Goal: Information Seeking & Learning: Learn about a topic

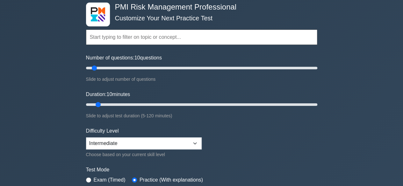
scroll to position [64, 0]
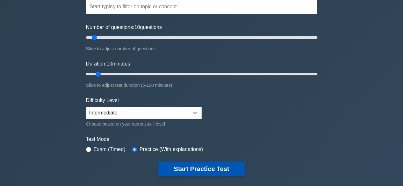
click at [196, 163] on button "Start Practice Test" at bounding box center [201, 169] width 86 height 15
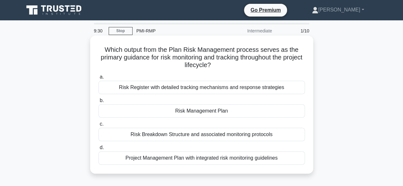
click at [207, 112] on div "Risk Management Plan" at bounding box center [202, 111] width 207 height 13
click at [99, 103] on input "b. Risk Management Plan" at bounding box center [99, 101] width 0 height 4
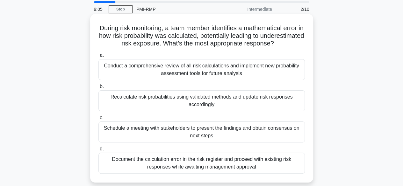
scroll to position [32, 0]
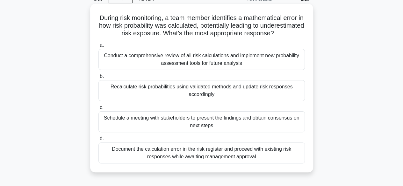
click at [206, 101] on div "Recalculate risk probabilities using validated methods and update risk response…" at bounding box center [202, 90] width 207 height 21
click at [99, 79] on input "b. Recalculate risk probabilities using validated methods and update risk respo…" at bounding box center [99, 77] width 0 height 4
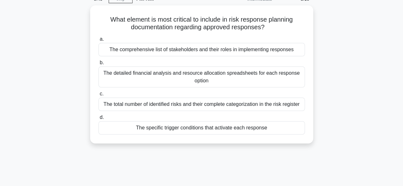
scroll to position [0, 0]
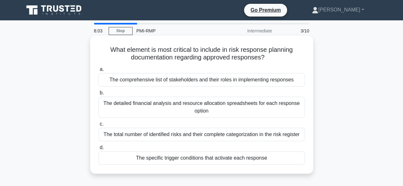
click at [182, 159] on div "The specific trigger conditions that activate each response" at bounding box center [202, 158] width 207 height 13
click at [99, 150] on input "d. The specific trigger conditions that activate each response" at bounding box center [99, 148] width 0 height 4
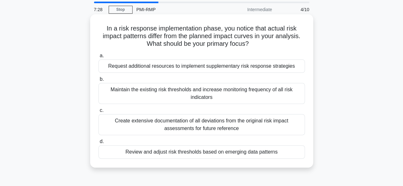
scroll to position [32, 0]
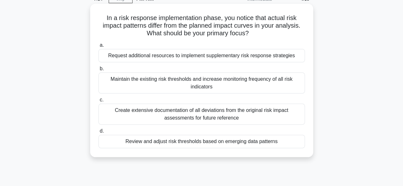
click at [154, 142] on div "Review and adjust risk thresholds based on emerging data patterns" at bounding box center [202, 141] width 207 height 13
click at [99, 134] on input "d. Review and adjust risk thresholds based on emerging data patterns" at bounding box center [99, 131] width 0 height 4
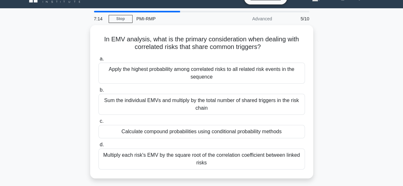
scroll to position [0, 0]
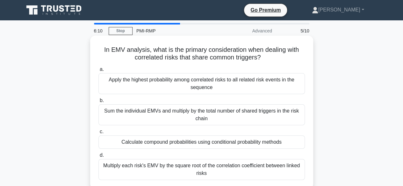
click at [151, 80] on div "Apply the highest probability among correlated risks to all related risk events…" at bounding box center [202, 83] width 207 height 21
click at [99, 72] on input "a. Apply the highest probability among correlated risks to all related risk eve…" at bounding box center [99, 70] width 0 height 4
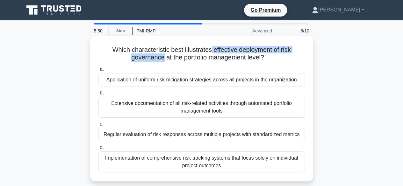
drag, startPoint x: 222, startPoint y: 50, endPoint x: 162, endPoint y: 58, distance: 60.2
click at [162, 58] on h5 "Which characteristic best illustrates effective deployment of risk governance a…" at bounding box center [202, 54] width 208 height 16
click at [213, 51] on h5 "Which characteristic best illustrates effective deployment of risk governance a…" at bounding box center [202, 54] width 208 height 16
drag, startPoint x: 213, startPoint y: 50, endPoint x: 161, endPoint y: 60, distance: 53.0
click at [161, 60] on h5 "Which characteristic best illustrates effective deployment of risk governance a…" at bounding box center [202, 54] width 208 height 16
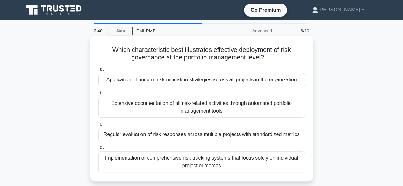
click at [190, 138] on div "Regular evaluation of risk responses across multiple projects with standardized…" at bounding box center [202, 134] width 207 height 13
click at [99, 127] on input "c. Regular evaluation of risk responses across multiple projects with standardi…" at bounding box center [99, 124] width 0 height 4
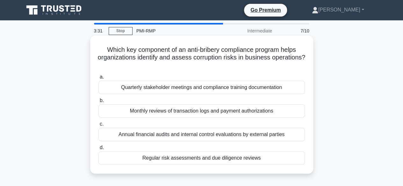
drag, startPoint x: 157, startPoint y: 57, endPoint x: 244, endPoint y: 67, distance: 87.3
click at [244, 67] on h5 "Which key component of an anti-bribery compliance program helps organizations i…" at bounding box center [202, 58] width 208 height 24
click at [196, 134] on div "Annual financial audits and internal control evaluations by external parties" at bounding box center [202, 134] width 207 height 13
click at [99, 127] on input "c. Annual financial audits and internal control evaluations by external parties" at bounding box center [99, 124] width 0 height 4
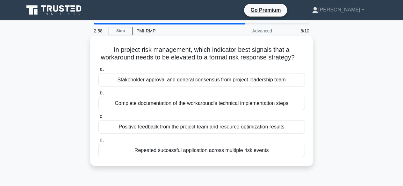
click at [205, 150] on div "Repeated successful application across multiple risk events" at bounding box center [202, 150] width 207 height 13
click at [99, 143] on input "d. Repeated successful application across multiple risk events" at bounding box center [99, 140] width 0 height 4
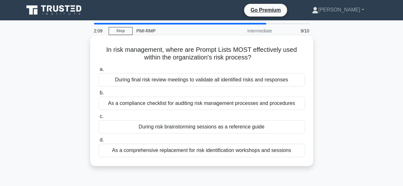
click at [151, 128] on div "During risk brainstorming sessions as a reference guide" at bounding box center [202, 127] width 207 height 13
click at [99, 119] on input "c. During risk brainstorming sessions as a reference guide" at bounding box center [99, 117] width 0 height 4
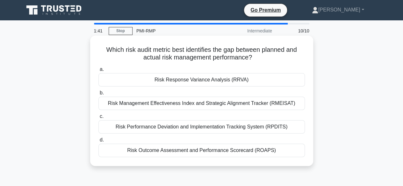
click at [190, 149] on div "Risk Outcome Assessment and Performance Scorecard (ROAPS)" at bounding box center [202, 150] width 207 height 13
click at [99, 143] on input "d. Risk Outcome Assessment and Performance Scorecard (ROAPS)" at bounding box center [99, 140] width 0 height 4
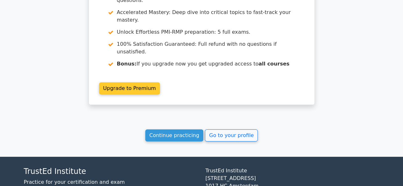
scroll to position [984, 0]
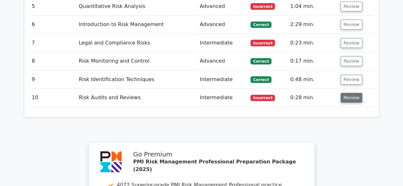
click at [347, 93] on button "Review" at bounding box center [352, 98] width 22 height 10
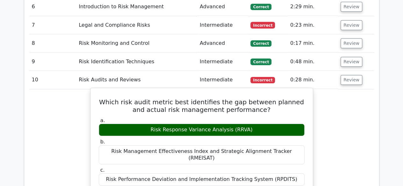
scroll to position [1016, 0]
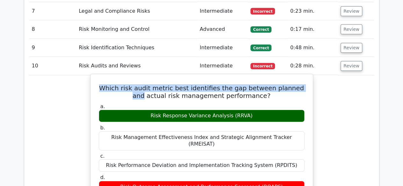
drag, startPoint x: 126, startPoint y: 58, endPoint x: 300, endPoint y: 62, distance: 174.1
click at [300, 84] on h5 "Which risk audit metric best identifies the gap between planned and actual risk…" at bounding box center [201, 91] width 207 height 15
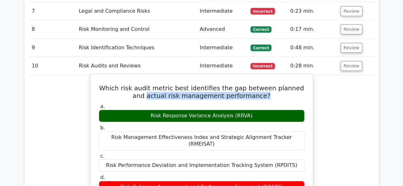
drag, startPoint x: 136, startPoint y: 69, endPoint x: 271, endPoint y: 68, distance: 135.5
click at [271, 84] on h5 "Which risk audit metric best identifies the gap between planned and actual risk…" at bounding box center [201, 91] width 207 height 15
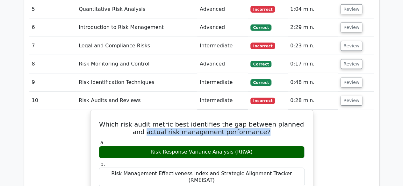
scroll to position [921, 0]
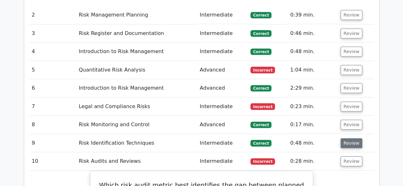
click at [352, 139] on button "Review" at bounding box center [352, 144] width 22 height 10
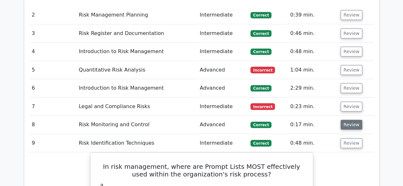
click at [352, 120] on button "Review" at bounding box center [352, 125] width 22 height 10
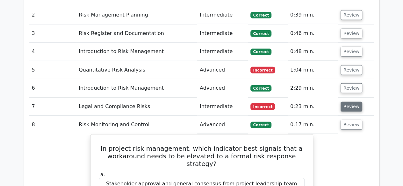
click at [342, 102] on button "Review" at bounding box center [352, 107] width 22 height 10
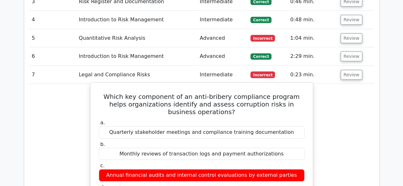
scroll to position [1048, 0]
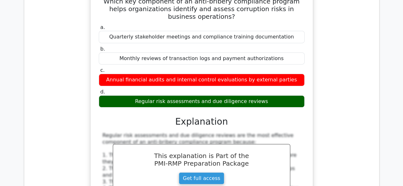
drag, startPoint x: 263, startPoint y: 74, endPoint x: 180, endPoint y: 75, distance: 82.6
click at [180, 96] on div "Regular risk assessments and due diligence reviews" at bounding box center [202, 102] width 206 height 12
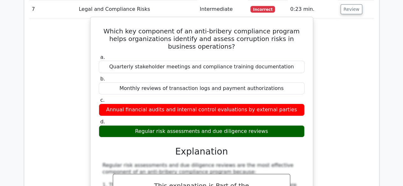
scroll to position [984, 0]
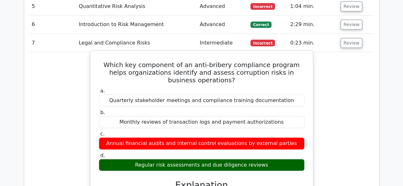
drag, startPoint x: 108, startPoint y: 38, endPoint x: 268, endPoint y: 113, distance: 177.0
click at [101, 61] on h5 "Which key component of an anti-bribery compliance program helps organizations i…" at bounding box center [201, 72] width 207 height 23
drag, startPoint x: 96, startPoint y: 35, endPoint x: 261, endPoint y: 138, distance: 194.9
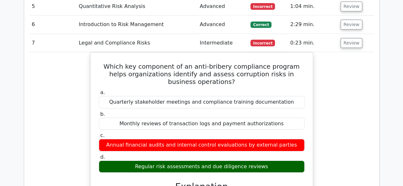
copy div "Which key component of an anti-bribery compliance program helps organizations i…"
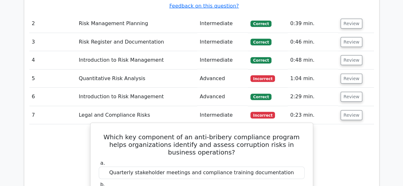
scroll to position [889, 0]
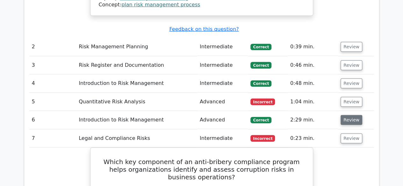
click at [349, 115] on button "Review" at bounding box center [352, 120] width 22 height 10
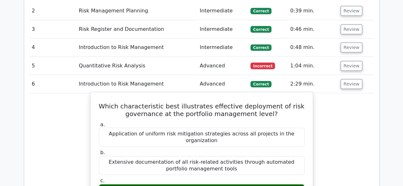
scroll to position [921, 0]
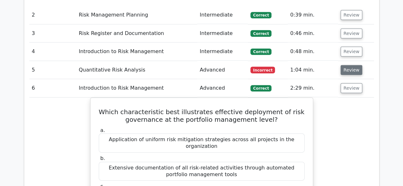
click at [347, 65] on button "Review" at bounding box center [352, 70] width 22 height 10
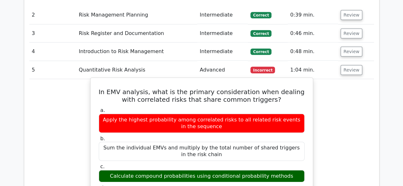
drag, startPoint x: 107, startPoint y: 146, endPoint x: 284, endPoint y: 149, distance: 176.6
click at [284, 171] on div "Calculate compound probabilities using conditional probability methods" at bounding box center [202, 177] width 206 height 12
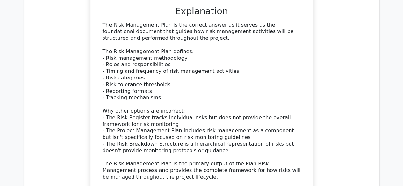
scroll to position [825, 0]
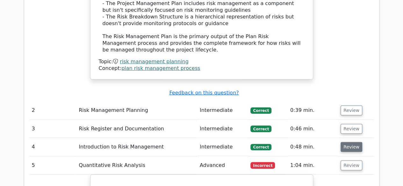
click at [355, 143] on button "Review" at bounding box center [352, 148] width 22 height 10
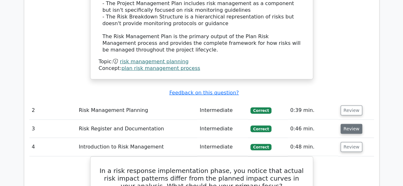
click at [351, 124] on button "Review" at bounding box center [352, 129] width 22 height 10
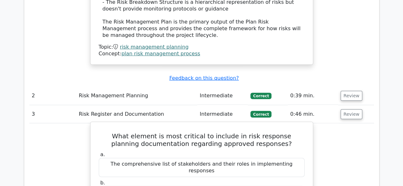
scroll to position [761, 0]
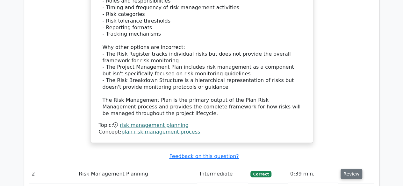
click at [344, 170] on button "Review" at bounding box center [352, 175] width 22 height 10
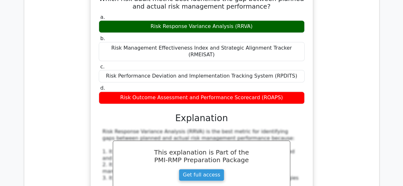
scroll to position [4179, 0]
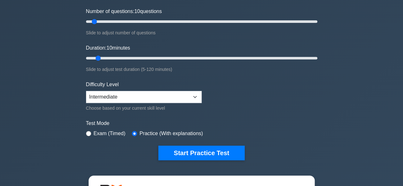
scroll to position [128, 0]
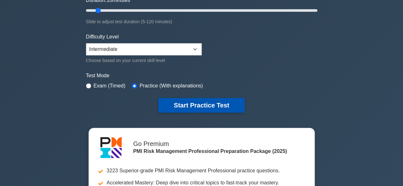
click at [179, 107] on button "Start Practice Test" at bounding box center [201, 105] width 86 height 15
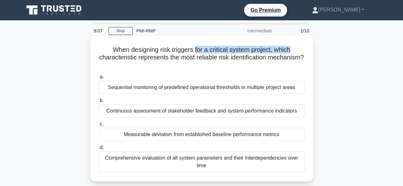
drag, startPoint x: 196, startPoint y: 49, endPoint x: 301, endPoint y: 42, distance: 105.4
click at [301, 42] on div "When designing risk triggers for a critical system project, which characteristi…" at bounding box center [202, 108] width 218 height 141
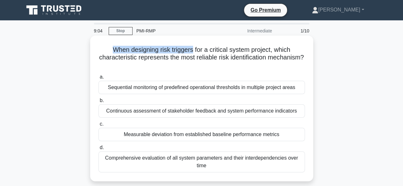
drag, startPoint x: 105, startPoint y: 52, endPoint x: 194, endPoint y: 49, distance: 89.3
click at [194, 49] on h5 "When designing risk triggers for a critical system project, which characteristi…" at bounding box center [202, 58] width 208 height 24
click at [173, 135] on div "Measurable deviation from established baseline performance metrics" at bounding box center [202, 134] width 207 height 13
click at [99, 127] on input "c. Measurable deviation from established baseline performance metrics" at bounding box center [99, 124] width 0 height 4
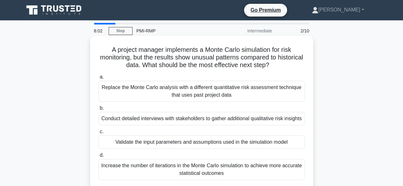
scroll to position [32, 0]
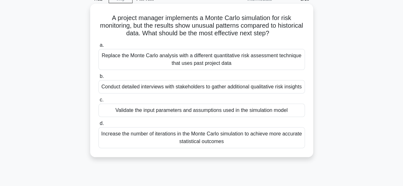
click at [188, 117] on div "Validate the input parameters and assumptions used in the simulation model" at bounding box center [202, 110] width 207 height 13
click at [99, 102] on input "c. Validate the input parameters and assumptions used in the simulation model" at bounding box center [99, 100] width 0 height 4
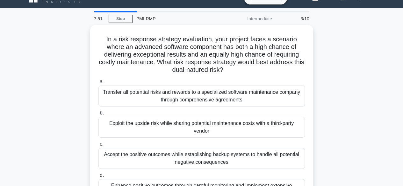
scroll to position [0, 0]
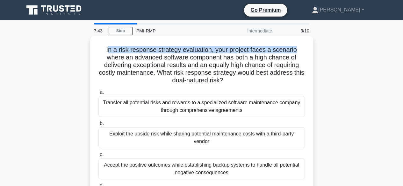
drag, startPoint x: 120, startPoint y: 51, endPoint x: 297, endPoint y: 53, distance: 177.3
click at [297, 53] on h5 "In a risk response strategy evaluation, your project faces a scenario where an …" at bounding box center [202, 65] width 208 height 39
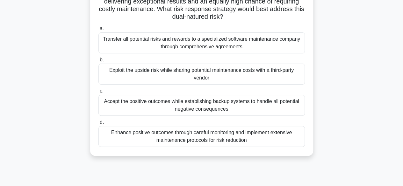
scroll to position [32, 0]
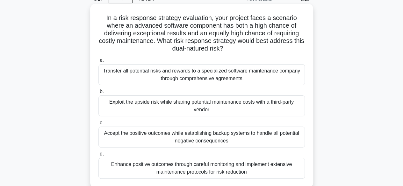
click at [186, 170] on div "Enhance positive outcomes through careful monitoring and implement extensive ma…" at bounding box center [202, 168] width 207 height 21
click at [99, 157] on input "d. Enhance positive outcomes through careful monitoring and implement extensive…" at bounding box center [99, 154] width 0 height 4
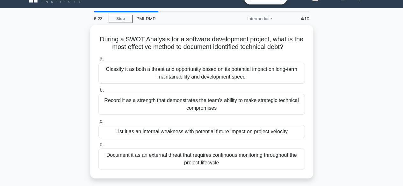
scroll to position [0, 0]
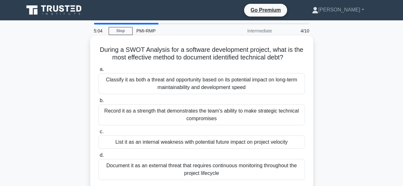
click at [184, 167] on div "Document it as an external threat that requires continuous monitoring throughou…" at bounding box center [202, 169] width 207 height 21
click at [99, 158] on input "d. Document it as an external threat that requires continuous monitoring throug…" at bounding box center [99, 156] width 0 height 4
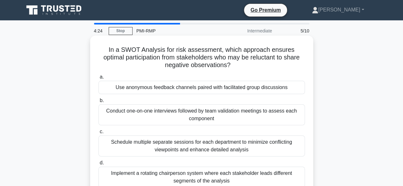
click at [160, 88] on div "Use anonymous feedback channels paired with facilitated group discussions" at bounding box center [202, 87] width 207 height 13
click at [99, 79] on input "a. Use anonymous feedback channels paired with facilitated group discussions" at bounding box center [99, 77] width 0 height 4
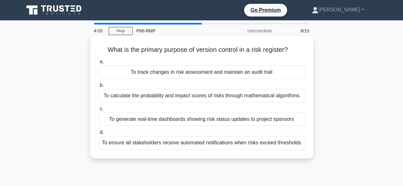
click at [152, 74] on div "To track changes in risk assessment and maintain an audit trail" at bounding box center [202, 72] width 207 height 13
click at [99, 64] on input "a. To track changes in risk assessment and maintain an audit trail" at bounding box center [99, 62] width 0 height 4
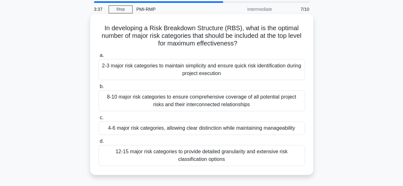
scroll to position [32, 0]
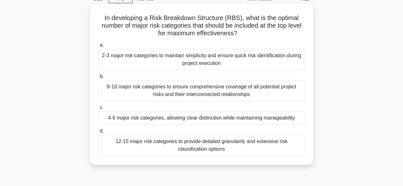
click at [166, 121] on div "4-6 major risk categories, allowing clear distinction while maintaining managea…" at bounding box center [202, 118] width 207 height 13
click at [99, 110] on input "c. 4-6 major risk categories, allowing clear distinction while maintaining mana…" at bounding box center [99, 108] width 0 height 4
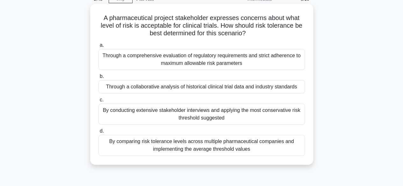
click at [209, 58] on div "Through a comprehensive evaluation of regulatory requirements and strict adhere…" at bounding box center [202, 59] width 207 height 21
click at [99, 48] on input "a. Through a comprehensive evaluation of regulatory requirements and strict adh…" at bounding box center [99, 45] width 0 height 4
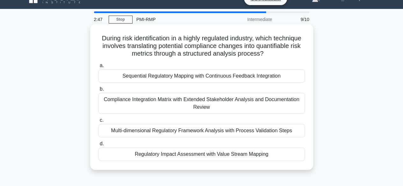
scroll to position [0, 0]
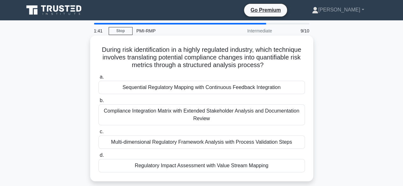
click at [226, 166] on div "Regulatory Impact Assessment with Value Stream Mapping" at bounding box center [202, 165] width 207 height 13
click at [99, 158] on input "d. Regulatory Impact Assessment with Value Stream Mapping" at bounding box center [99, 156] width 0 height 4
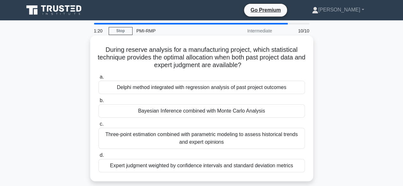
click at [210, 108] on div "Bayesian Inference combined with Monte Carlo Analysis" at bounding box center [202, 111] width 207 height 13
click at [99, 103] on input "b. Bayesian Inference combined with Monte Carlo Analysis" at bounding box center [99, 101] width 0 height 4
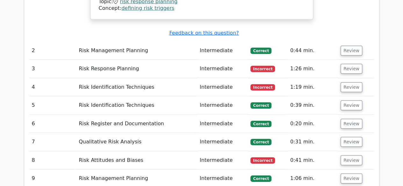
scroll to position [903, 0]
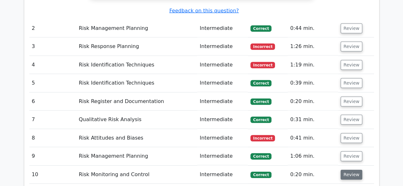
click at [341, 170] on button "Review" at bounding box center [352, 175] width 22 height 10
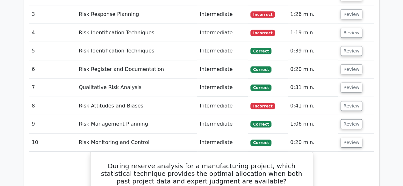
scroll to position [935, 0]
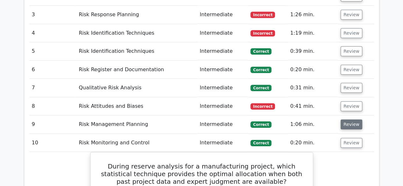
click at [353, 120] on button "Review" at bounding box center [352, 125] width 22 height 10
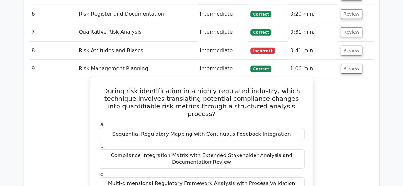
scroll to position [967, 0]
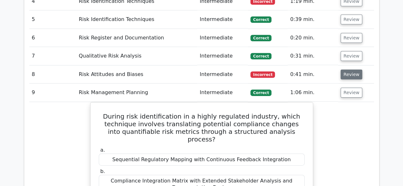
click at [350, 70] on button "Review" at bounding box center [352, 75] width 22 height 10
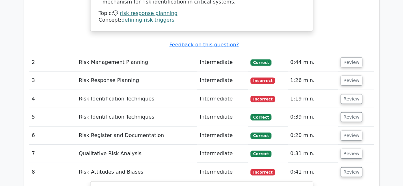
scroll to position [903, 0]
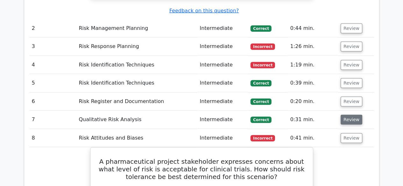
click at [348, 115] on button "Review" at bounding box center [352, 120] width 22 height 10
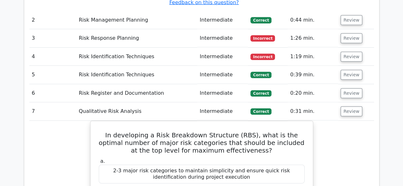
scroll to position [872, 0]
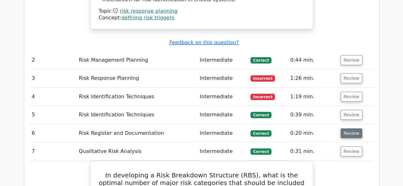
click at [344, 129] on button "Review" at bounding box center [352, 134] width 22 height 10
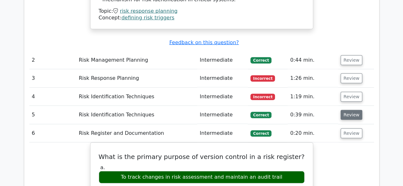
click at [355, 110] on button "Review" at bounding box center [352, 115] width 22 height 10
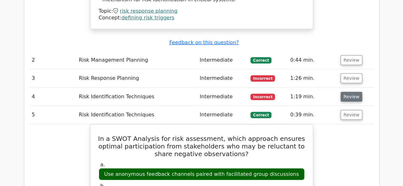
click at [352, 92] on button "Review" at bounding box center [352, 97] width 22 height 10
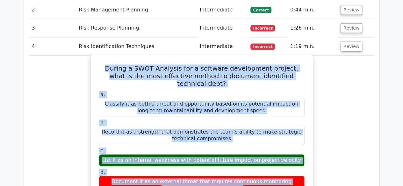
scroll to position [952, 0]
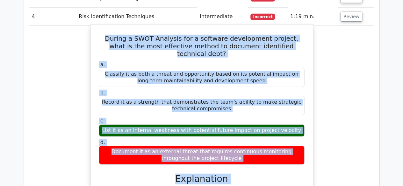
drag, startPoint x: 103, startPoint y: 112, endPoint x: 243, endPoint y: 110, distance: 139.6
copy div "During a SWOT Analysis for a software development project, what is the most eff…"
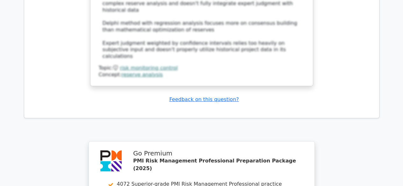
scroll to position [3587, 0]
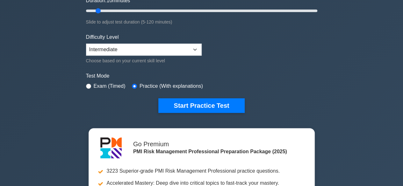
scroll to position [128, 0]
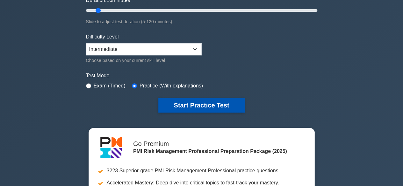
click at [187, 108] on button "Start Practice Test" at bounding box center [201, 105] width 86 height 15
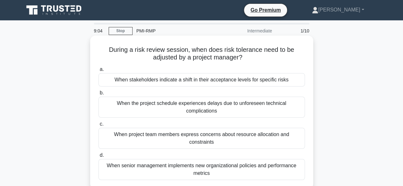
click at [256, 83] on div "When stakeholders indicate a shift in their acceptance levels for specific risks" at bounding box center [202, 79] width 207 height 13
click at [99, 72] on input "a. When stakeholders indicate a shift in their acceptance levels for specific r…" at bounding box center [99, 70] width 0 height 4
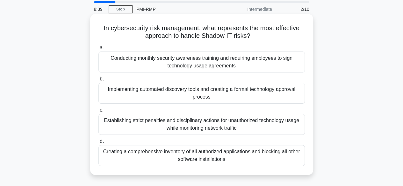
scroll to position [32, 0]
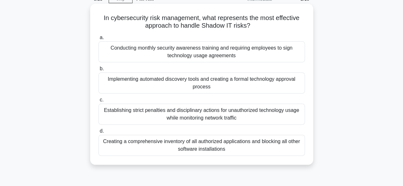
click at [187, 150] on div "Creating a comprehensive inventory of all authorized applications and blocking …" at bounding box center [202, 145] width 207 height 21
click at [99, 134] on input "d. Creating a comprehensive inventory of all authorized applications and blocki…" at bounding box center [99, 131] width 0 height 4
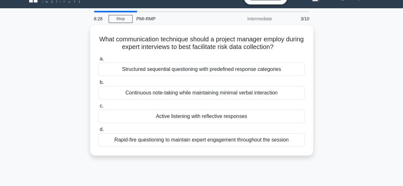
scroll to position [0, 0]
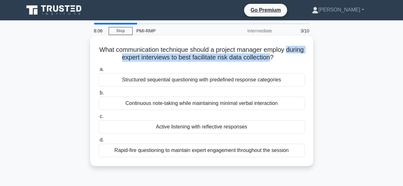
drag, startPoint x: 110, startPoint y: 58, endPoint x: 283, endPoint y: 58, distance: 173.1
click at [283, 58] on h5 "What communication technique should a project manager employ during expert inte…" at bounding box center [202, 54] width 208 height 16
drag, startPoint x: 121, startPoint y: 82, endPoint x: 281, endPoint y: 81, distance: 161.0
click at [281, 81] on div "Structured sequential questioning with predefined response categories" at bounding box center [202, 79] width 207 height 13
drag, startPoint x: 121, startPoint y: 108, endPoint x: 285, endPoint y: 106, distance: 164.5
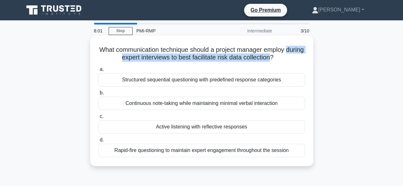
click at [285, 106] on div "Continuous note-taking while maintaining minimal verbal interaction" at bounding box center [202, 103] width 207 height 13
drag, startPoint x: 154, startPoint y: 128, endPoint x: 251, endPoint y: 128, distance: 97.6
click at [251, 128] on div "Active listening with reflective responses" at bounding box center [202, 127] width 207 height 13
drag, startPoint x: 100, startPoint y: 154, endPoint x: 292, endPoint y: 150, distance: 192.0
click at [292, 150] on div "Rapid-fire questioning to maintain expert engagement throughout the session" at bounding box center [202, 150] width 207 height 13
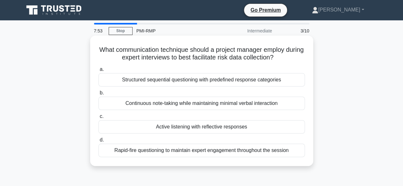
click at [155, 83] on div "Structured sequential questioning with predefined response categories" at bounding box center [202, 79] width 207 height 13
click at [99, 72] on input "a. Structured sequential questioning with predefined response categories" at bounding box center [99, 70] width 0 height 4
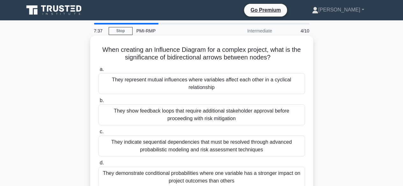
scroll to position [32, 0]
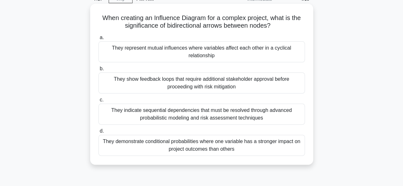
click at [207, 52] on div "They represent mutual influences where variables affect each other in a cyclica…" at bounding box center [202, 51] width 207 height 21
click at [99, 40] on input "a. They represent mutual influences where variables affect each other in a cycl…" at bounding box center [99, 38] width 0 height 4
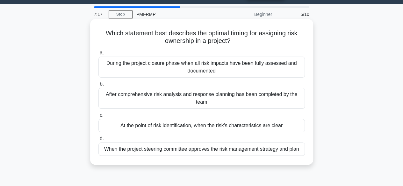
scroll to position [0, 0]
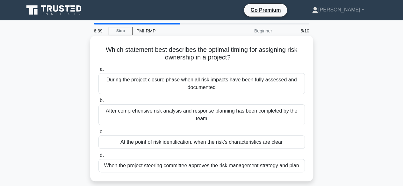
click at [154, 144] on div "At the point of risk identification, when the risk's characteristics are clear" at bounding box center [202, 142] width 207 height 13
click at [99, 134] on input "c. At the point of risk identification, when the risk's characteristics are cle…" at bounding box center [99, 132] width 0 height 4
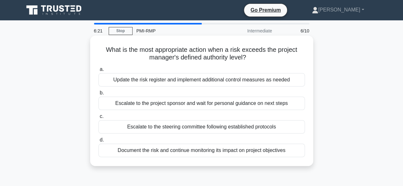
click at [189, 127] on div "Escalate to the steering committee following established protocols" at bounding box center [202, 127] width 207 height 13
click at [99, 119] on input "c. Escalate to the steering committee following established protocols" at bounding box center [99, 117] width 0 height 4
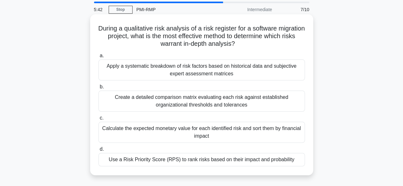
scroll to position [32, 0]
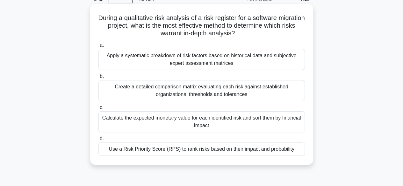
click at [188, 148] on div "Use a Risk Priority Score (RPS) to rank risks based on their impact and probabi…" at bounding box center [202, 149] width 207 height 13
click at [99, 141] on input "d. Use a Risk Priority Score (RPS) to rank risks based on their impact and prob…" at bounding box center [99, 139] width 0 height 4
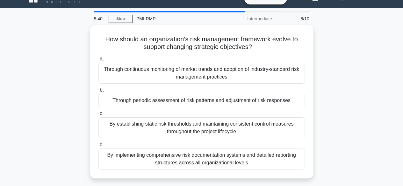
scroll to position [0, 0]
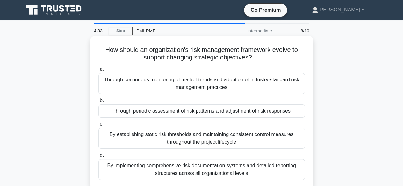
click at [217, 84] on div "Through continuous monitoring of market trends and adoption of industry-standar…" at bounding box center [202, 83] width 207 height 21
click at [99, 72] on input "a. Through continuous monitoring of market trends and adoption of industry-stan…" at bounding box center [99, 70] width 0 height 4
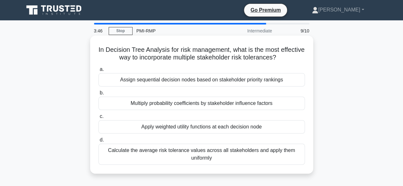
click at [222, 128] on div "Apply weighted utility functions at each decision node" at bounding box center [202, 127] width 207 height 13
click at [99, 119] on input "c. Apply weighted utility functions at each decision node" at bounding box center [99, 117] width 0 height 4
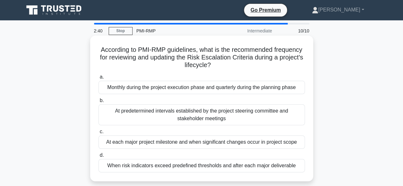
click at [210, 143] on div "At each major project milestone and when significant changes occur in project s…" at bounding box center [202, 142] width 207 height 13
click at [99, 134] on input "c. At each major project milestone and when significant changes occur in projec…" at bounding box center [99, 132] width 0 height 4
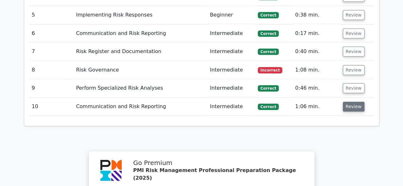
scroll to position [988, 0]
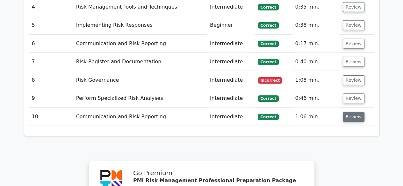
click at [353, 112] on button "Review" at bounding box center [354, 117] width 22 height 10
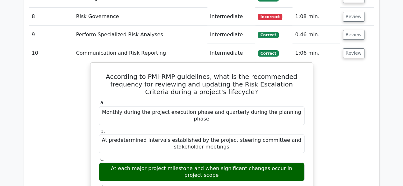
scroll to position [925, 0]
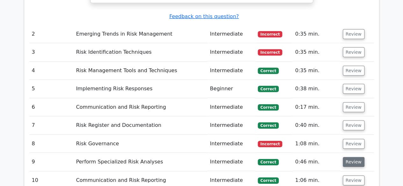
click at [348, 157] on button "Review" at bounding box center [354, 162] width 22 height 10
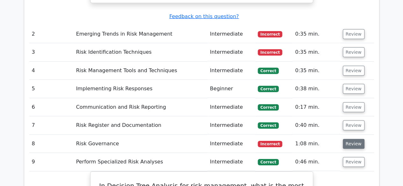
click at [351, 139] on button "Review" at bounding box center [354, 144] width 22 height 10
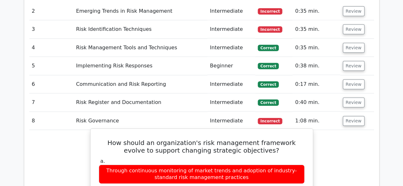
scroll to position [893, 0]
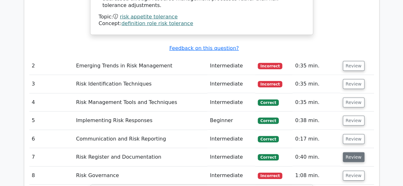
click at [355, 153] on button "Review" at bounding box center [354, 158] width 22 height 10
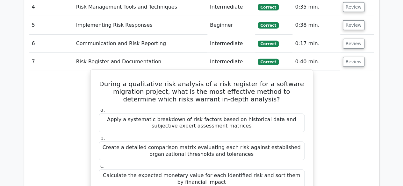
scroll to position [925, 0]
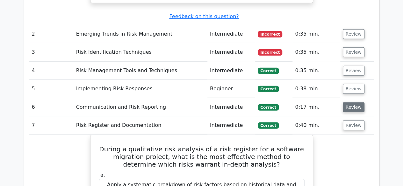
click at [360, 103] on button "Review" at bounding box center [354, 108] width 22 height 10
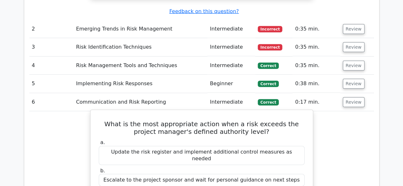
scroll to position [893, 0]
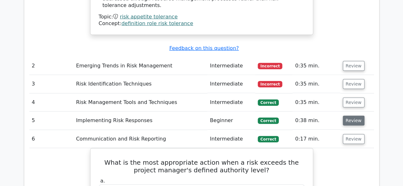
click at [347, 116] on button "Review" at bounding box center [354, 121] width 22 height 10
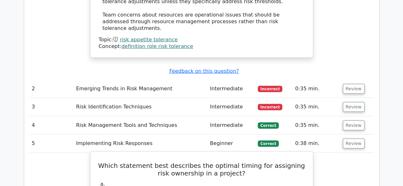
scroll to position [829, 0]
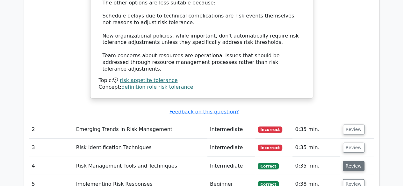
click at [343, 162] on button "Review" at bounding box center [354, 167] width 22 height 10
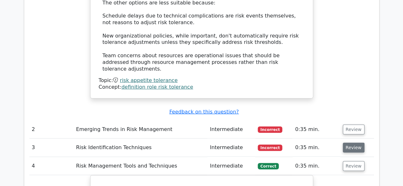
click at [358, 143] on button "Review" at bounding box center [354, 148] width 22 height 10
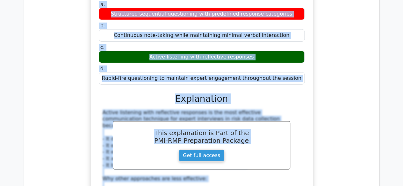
scroll to position [1023, 0]
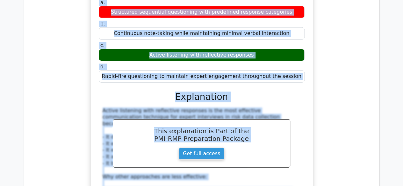
drag, startPoint x: 106, startPoint y: 77, endPoint x: 289, endPoint y: 9, distance: 194.6
click at [289, 9] on div "What communication technique should a project manager employ during expert inte…" at bounding box center [201, 117] width 217 height 305
copy div "What communication technique should a project manager employ during expert inte…"
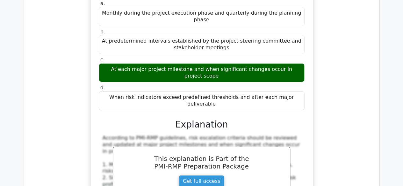
scroll to position [3731, 0]
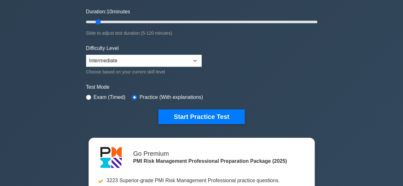
scroll to position [223, 0]
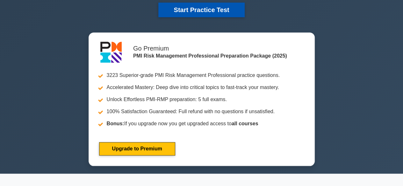
click at [197, 11] on button "Start Practice Test" at bounding box center [201, 10] width 86 height 15
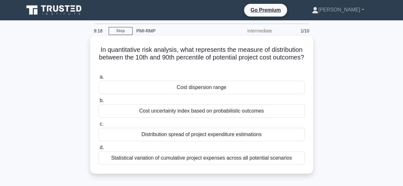
click at [145, 112] on div "Cost uncertainty index based on probabilistic outcomes" at bounding box center [202, 111] width 207 height 13
click at [99, 103] on input "b. Cost uncertainty index based on probabilistic outcomes" at bounding box center [99, 101] width 0 height 4
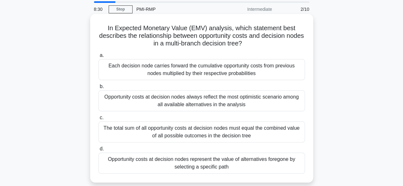
scroll to position [32, 0]
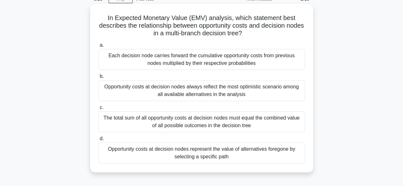
click at [218, 155] on div "Opportunity costs at decision nodes represent the value of alternatives foregon…" at bounding box center [202, 153] width 207 height 21
click at [99, 141] on input "d. Opportunity costs at decision nodes represent the value of alternatives fore…" at bounding box center [99, 139] width 0 height 4
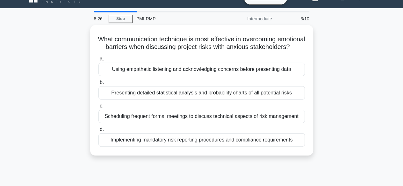
scroll to position [0, 0]
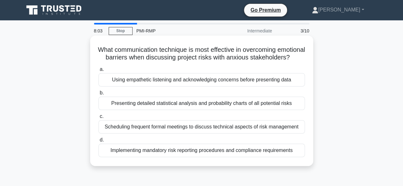
click at [165, 87] on div "Using empathetic listening and acknowledging concerns before presenting data" at bounding box center [202, 79] width 207 height 13
click at [99, 72] on input "a. Using empathetic listening and acknowledging concerns before presenting data" at bounding box center [99, 70] width 0 height 4
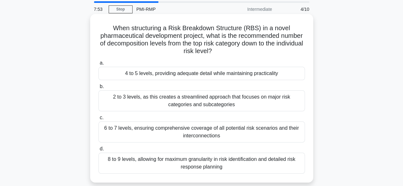
scroll to position [32, 0]
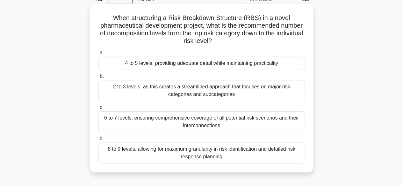
click at [145, 65] on div "4 to 5 levels, providing adequate detail while maintaining practicality" at bounding box center [202, 63] width 207 height 13
click at [99, 55] on input "a. 4 to 5 levels, providing adequate detail while maintaining practicality" at bounding box center [99, 53] width 0 height 4
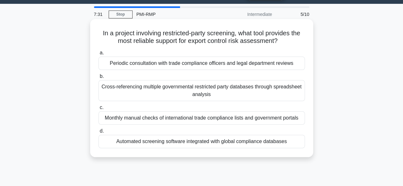
scroll to position [0, 0]
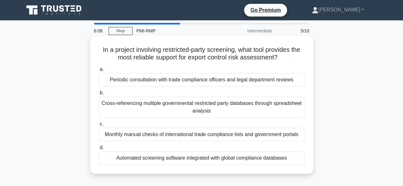
click at [132, 158] on div "Automated screening software integrated with global compliance databases" at bounding box center [202, 158] width 207 height 13
click at [99, 150] on input "d. Automated screening software integrated with global compliance databases" at bounding box center [99, 148] width 0 height 4
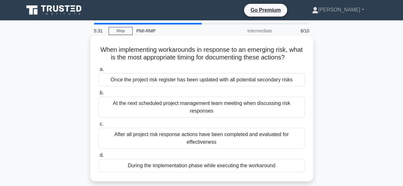
click at [163, 168] on div "During the implementation phase while executing the workaround" at bounding box center [202, 165] width 207 height 13
click at [99, 158] on input "d. During the implementation phase while executing the workaround" at bounding box center [99, 156] width 0 height 4
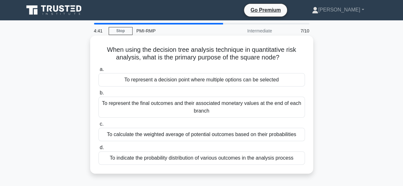
click at [190, 78] on div "To represent a decision point where multiple options can be selected" at bounding box center [202, 79] width 207 height 13
click at [99, 72] on input "a. To represent a decision point where multiple options can be selected" at bounding box center [99, 70] width 0 height 4
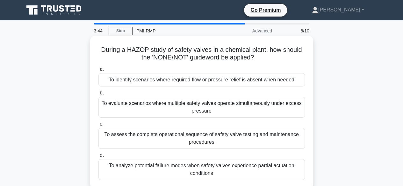
click at [176, 83] on div "To identify scenarios where required flow or pressure relief is absent when nee…" at bounding box center [202, 79] width 207 height 13
click at [99, 72] on input "a. To identify scenarios where required flow or pressure relief is absent when …" at bounding box center [99, 70] width 0 height 4
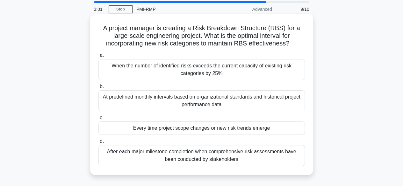
scroll to position [32, 0]
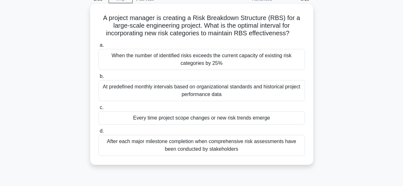
click at [186, 117] on div "Every time project scope changes or new risk trends emerge" at bounding box center [202, 118] width 207 height 13
click at [99, 110] on input "c. Every time project scope changes or new risk trends emerge" at bounding box center [99, 108] width 0 height 4
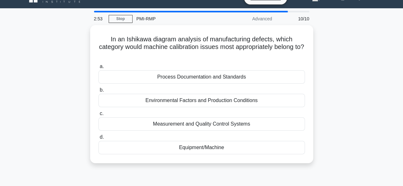
scroll to position [0, 0]
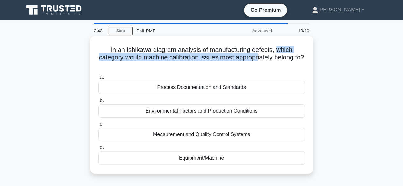
drag, startPoint x: 278, startPoint y: 51, endPoint x: 265, endPoint y: 58, distance: 14.6
click at [265, 58] on h5 "In an Ishikawa diagram analysis of manufacturing defects, which category would …" at bounding box center [202, 58] width 208 height 24
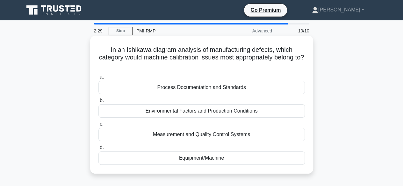
click at [202, 159] on div "Equipment/Machine" at bounding box center [202, 158] width 207 height 13
click at [99, 150] on input "d. Equipment/Machine" at bounding box center [99, 148] width 0 height 4
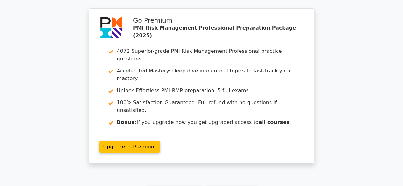
scroll to position [956, 0]
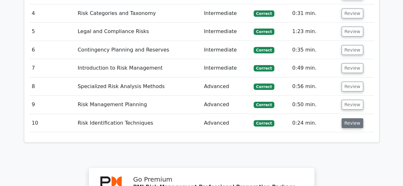
click at [343, 119] on button "Review" at bounding box center [353, 124] width 22 height 10
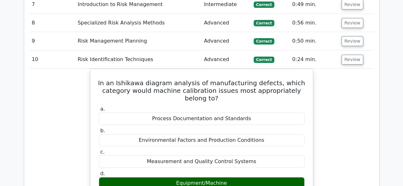
scroll to position [988, 0]
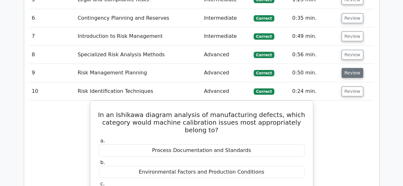
click at [352, 68] on button "Review" at bounding box center [353, 73] width 22 height 10
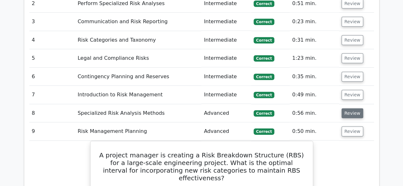
scroll to position [925, 0]
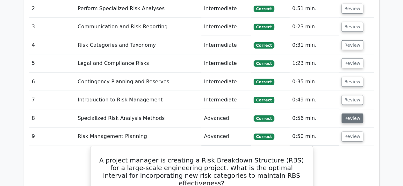
click at [351, 114] on button "Review" at bounding box center [353, 119] width 22 height 10
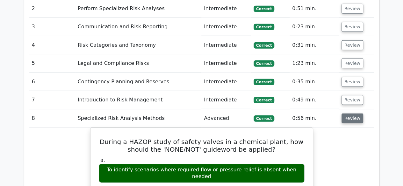
click at [351, 114] on button "Review" at bounding box center [353, 119] width 22 height 10
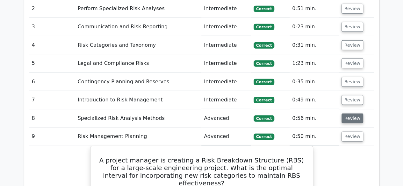
click at [350, 114] on button "Review" at bounding box center [353, 119] width 22 height 10
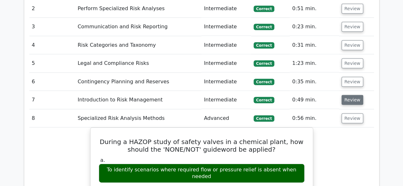
click at [350, 95] on button "Review" at bounding box center [353, 100] width 22 height 10
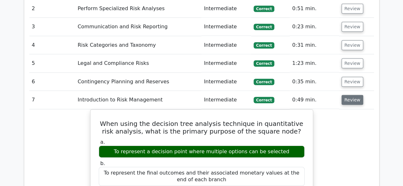
click at [348, 95] on button "Review" at bounding box center [353, 100] width 22 height 10
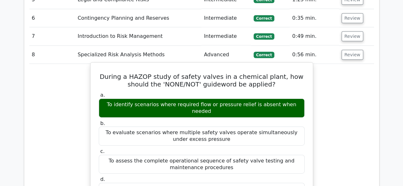
scroll to position [956, 0]
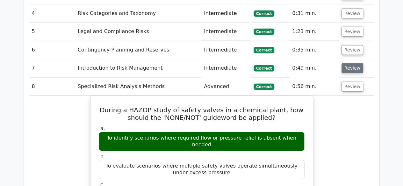
click at [351, 63] on button "Review" at bounding box center [353, 68] width 22 height 10
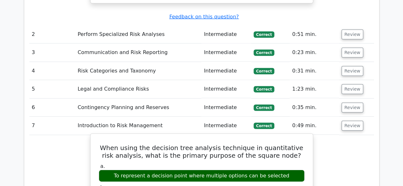
scroll to position [893, 0]
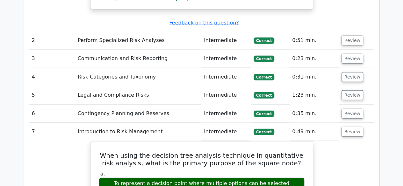
click at [347, 105] on td "Review" at bounding box center [356, 114] width 35 height 18
click at [347, 109] on button "Review" at bounding box center [353, 114] width 22 height 10
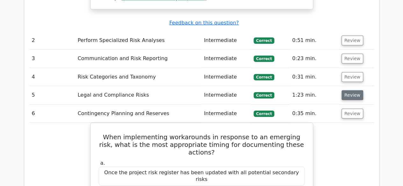
click at [358, 91] on button "Review" at bounding box center [353, 96] width 22 height 10
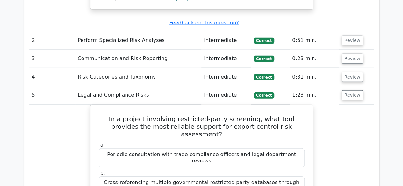
click at [352, 68] on td "Review" at bounding box center [356, 77] width 35 height 18
click at [351, 72] on button "Review" at bounding box center [353, 77] width 22 height 10
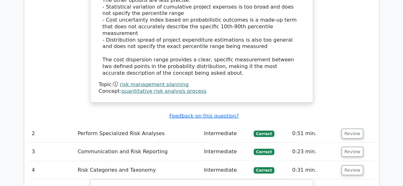
scroll to position [797, 0]
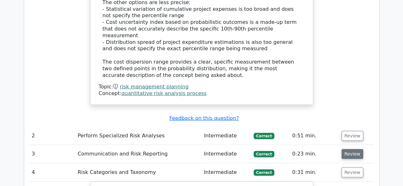
click at [349, 150] on button "Review" at bounding box center [353, 155] width 22 height 10
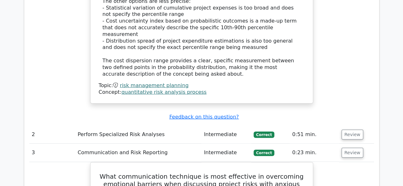
scroll to position [765, 0]
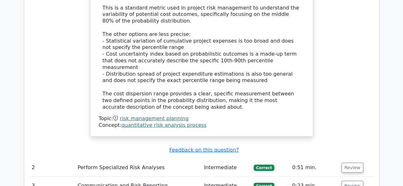
click at [359, 159] on td "Review" at bounding box center [356, 168] width 35 height 18
click at [353, 163] on button "Review" at bounding box center [353, 168] width 22 height 10
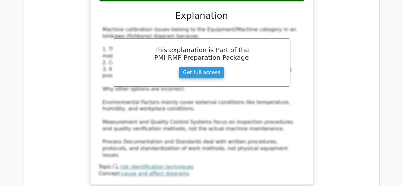
scroll to position [4126, 0]
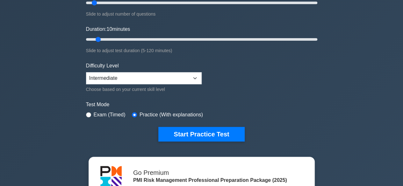
scroll to position [159, 0]
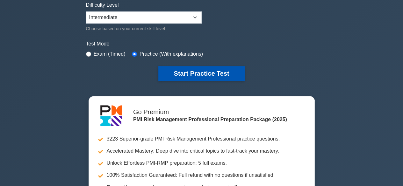
click at [189, 74] on button "Start Practice Test" at bounding box center [201, 73] width 86 height 15
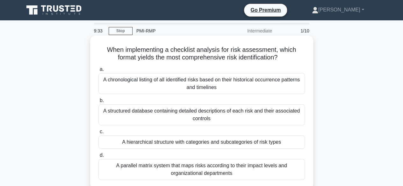
click at [240, 140] on div "A hierarchical structure with categories and subcategories of risk types" at bounding box center [202, 142] width 207 height 13
click at [191, 142] on div "A hierarchical structure with categories and subcategories of risk types" at bounding box center [202, 142] width 207 height 13
click at [99, 134] on input "c. A hierarchical structure with categories and subcategories of risk types" at bounding box center [99, 132] width 0 height 4
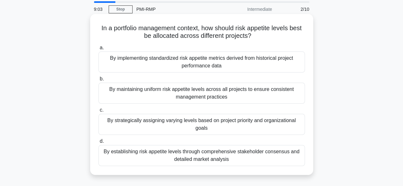
scroll to position [32, 0]
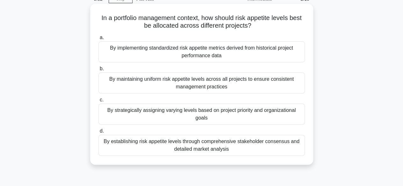
click at [149, 116] on div "By strategically assigning varying levels based on project priority and organiz…" at bounding box center [202, 114] width 207 height 21
click at [99, 102] on input "c. By strategically assigning varying levels based on project priority and orga…" at bounding box center [99, 100] width 0 height 4
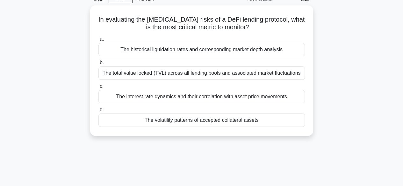
scroll to position [0, 0]
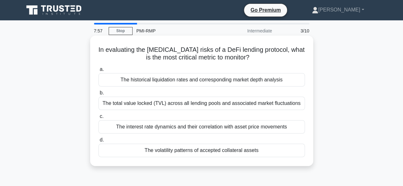
click at [177, 148] on div "The volatility patterns of accepted collateral assets" at bounding box center [202, 150] width 207 height 13
click at [99, 143] on input "d. The volatility patterns of accepted collateral assets" at bounding box center [99, 140] width 0 height 4
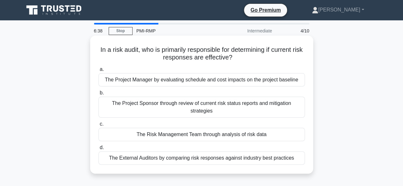
click at [149, 83] on div "The Project Manager by evaluating schedule and cost impacts on the project base…" at bounding box center [202, 79] width 207 height 13
click at [99, 72] on input "a. The Project Manager by evaluating schedule and cost impacts on the project b…" at bounding box center [99, 70] width 0 height 4
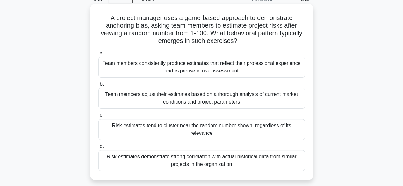
scroll to position [64, 0]
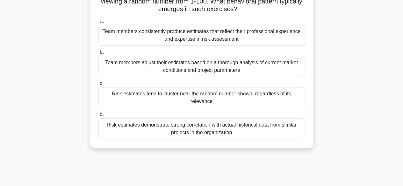
click at [187, 95] on div "Risk estimates tend to cluster near the random number shown, regardless of its …" at bounding box center [202, 97] width 207 height 21
click at [99, 86] on input "c. Risk estimates tend to cluster near the random number shown, regardless of i…" at bounding box center [99, 84] width 0 height 4
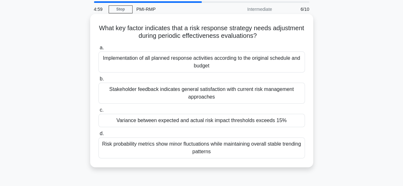
scroll to position [32, 0]
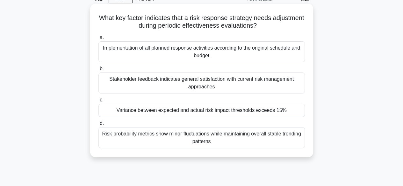
click at [167, 109] on div "Variance between expected and actual risk impact thresholds exceeds 15%" at bounding box center [202, 110] width 207 height 13
click at [99, 102] on input "c. Variance between expected and actual risk impact thresholds exceeds 15%" at bounding box center [99, 100] width 0 height 4
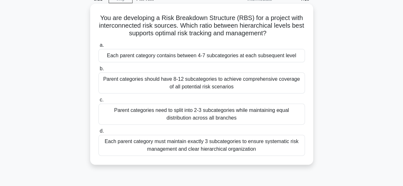
click at [185, 57] on div "Each parent category contains between 4-7 subcategories at each subsequent level" at bounding box center [202, 55] width 207 height 13
click at [99, 48] on input "a. Each parent category contains between 4-7 subcategories at each subsequent l…" at bounding box center [99, 45] width 0 height 4
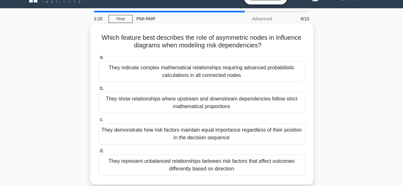
scroll to position [0, 0]
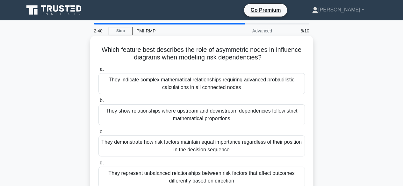
click at [207, 175] on div "They represent unbalanced relationships between risk factors that affect outcom…" at bounding box center [202, 177] width 207 height 21
click at [99, 165] on input "d. They represent unbalanced relationships between risk factors that affect out…" at bounding box center [99, 163] width 0 height 4
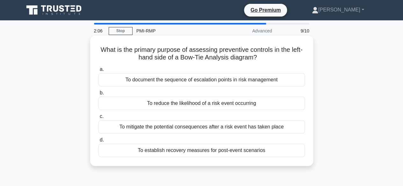
click at [188, 104] on div "To reduce the likelihood of a risk event occurring" at bounding box center [202, 103] width 207 height 13
click at [99, 95] on input "b. To reduce the likelihood of a risk event occurring" at bounding box center [99, 93] width 0 height 4
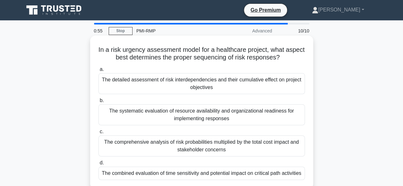
click at [211, 84] on div "The detailed assessment of risk interdependencies and their cumulative effect o…" at bounding box center [202, 83] width 207 height 21
click at [99, 72] on input "a. The detailed assessment of risk interdependencies and their cumulative effec…" at bounding box center [99, 70] width 0 height 4
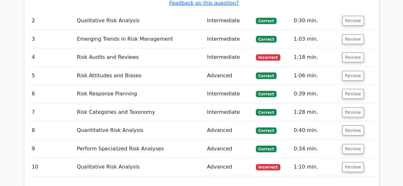
scroll to position [956, 0]
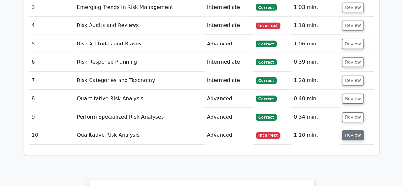
click at [351, 131] on button "Review" at bounding box center [353, 136] width 22 height 10
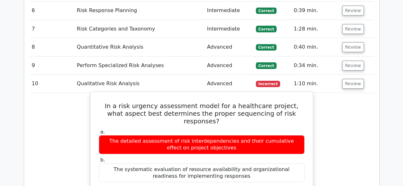
scroll to position [1052, 0]
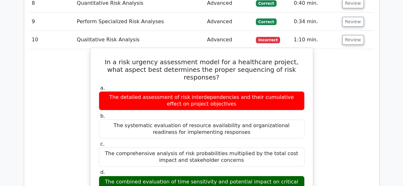
drag, startPoint x: 108, startPoint y: 32, endPoint x: 212, endPoint y: 149, distance: 156.2
copy div "In a risk urgency assessment model for a healthcare project, what aspect best d…"
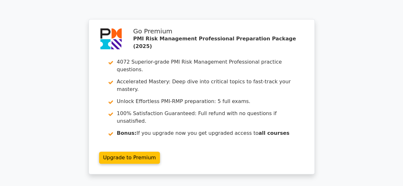
scroll to position [1530, 0]
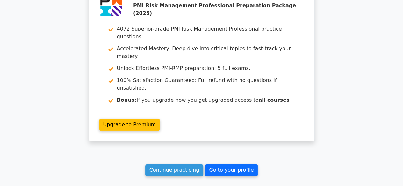
click at [230, 164] on link "Go to your profile" at bounding box center [231, 170] width 53 height 12
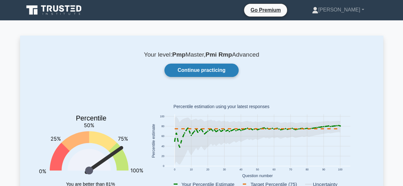
click at [202, 73] on link "Continue practicing" at bounding box center [201, 70] width 74 height 13
